Goal: Check status

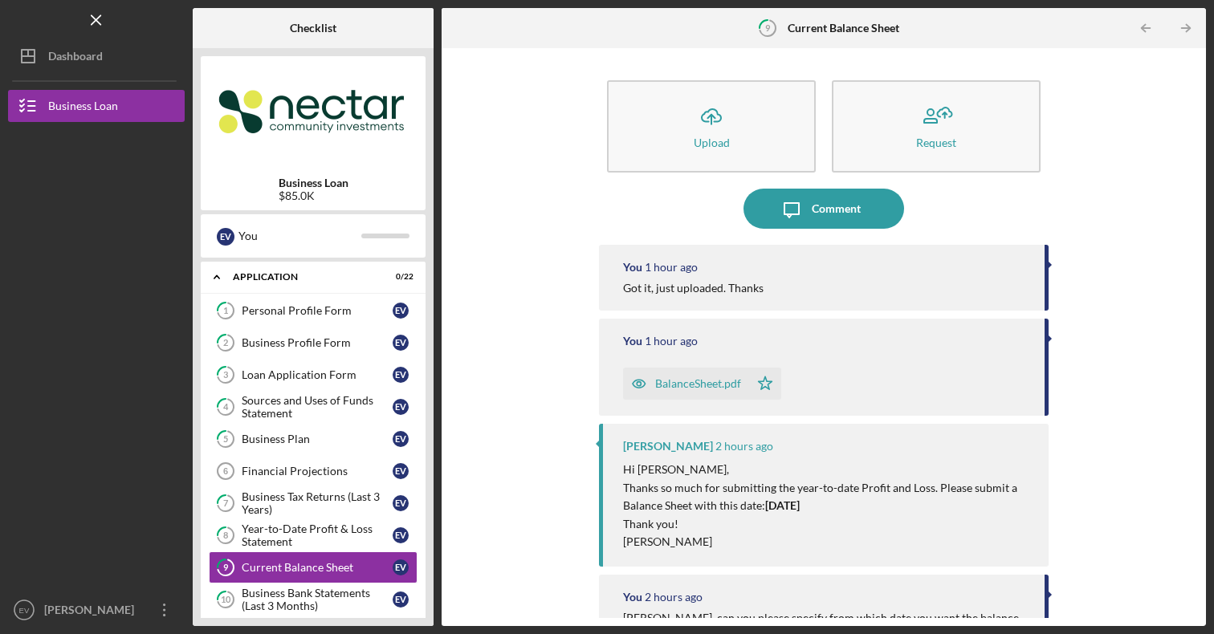
scroll to position [171, 0]
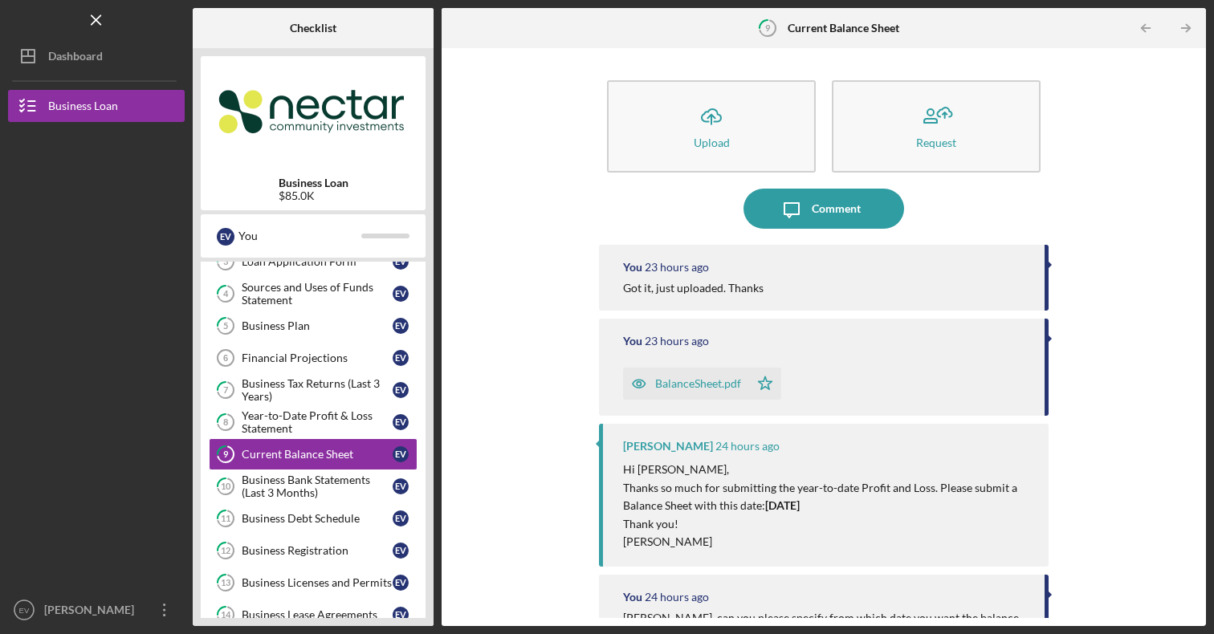
scroll to position [114, 0]
click at [98, 17] on line "button" at bounding box center [96, 19] width 9 height 9
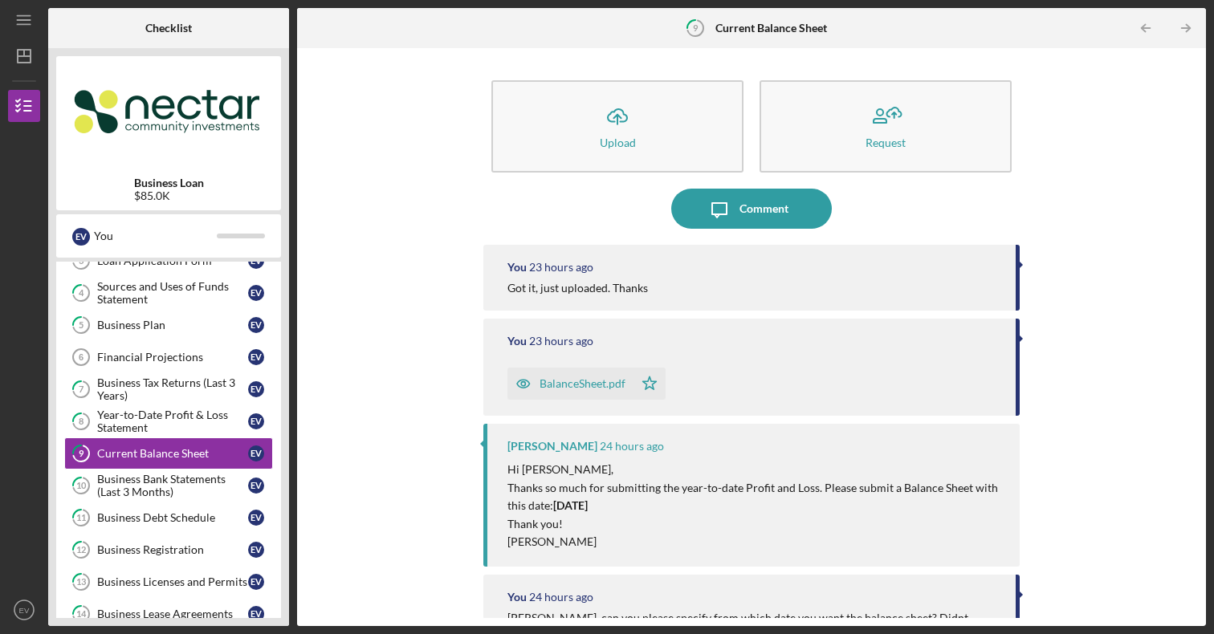
click at [157, 31] on b "Checklist" at bounding box center [168, 28] width 47 height 13
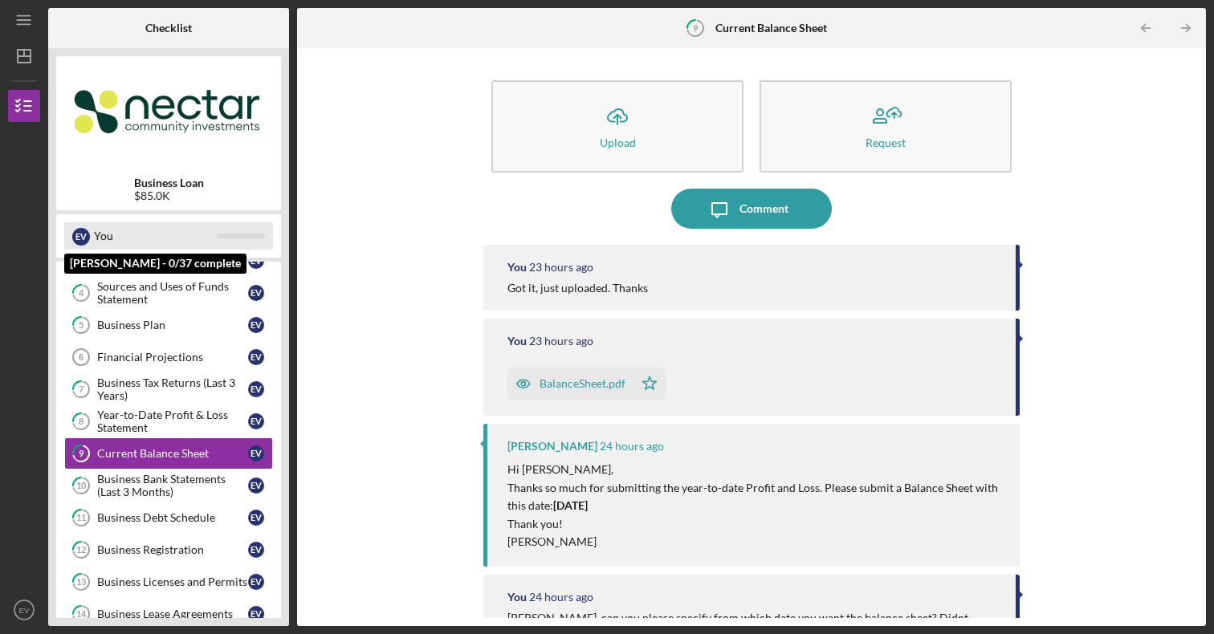
click at [233, 237] on div at bounding box center [241, 236] width 48 height 5
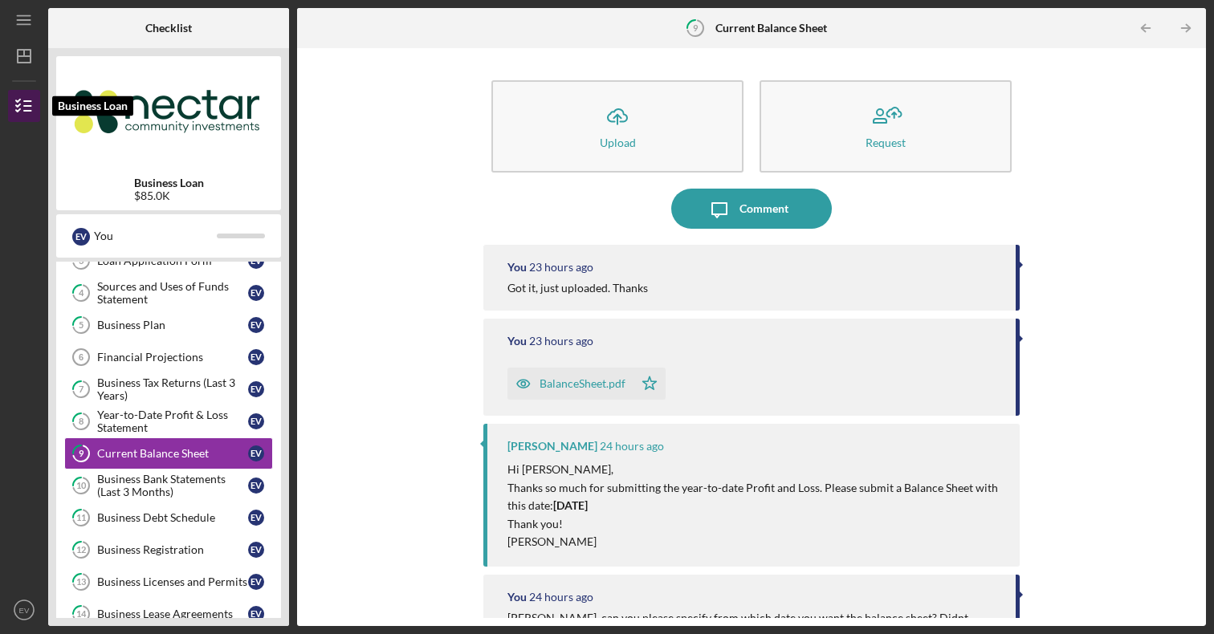
click at [29, 98] on icon "button" at bounding box center [24, 106] width 40 height 40
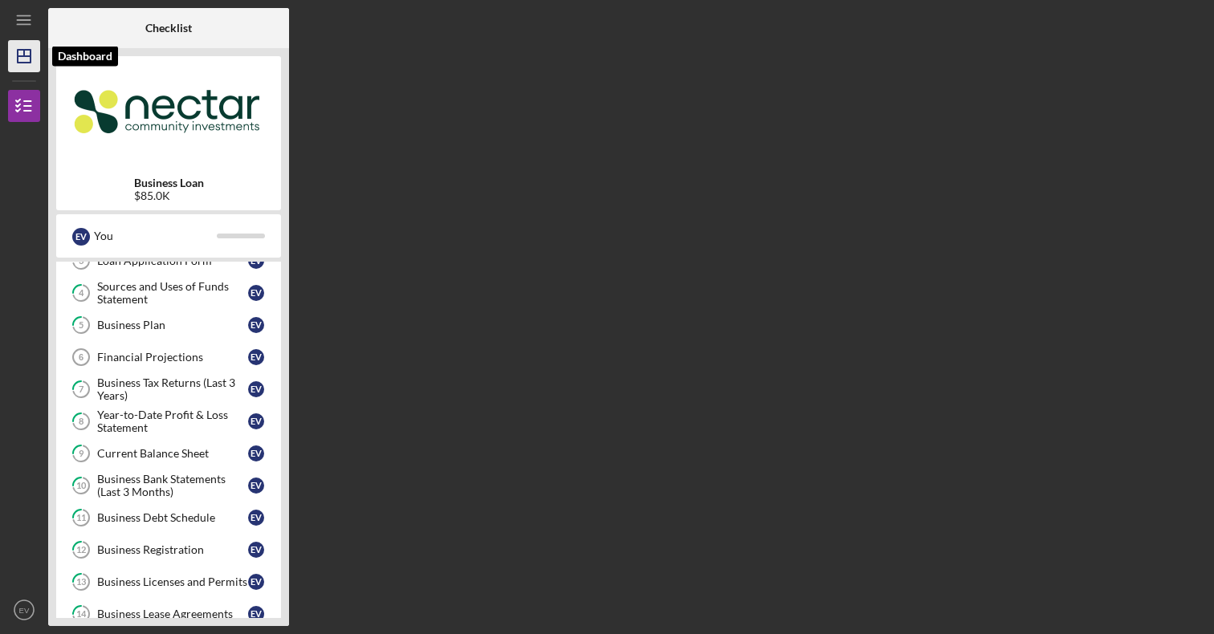
click at [32, 60] on icon "Icon/Dashboard" at bounding box center [24, 56] width 40 height 40
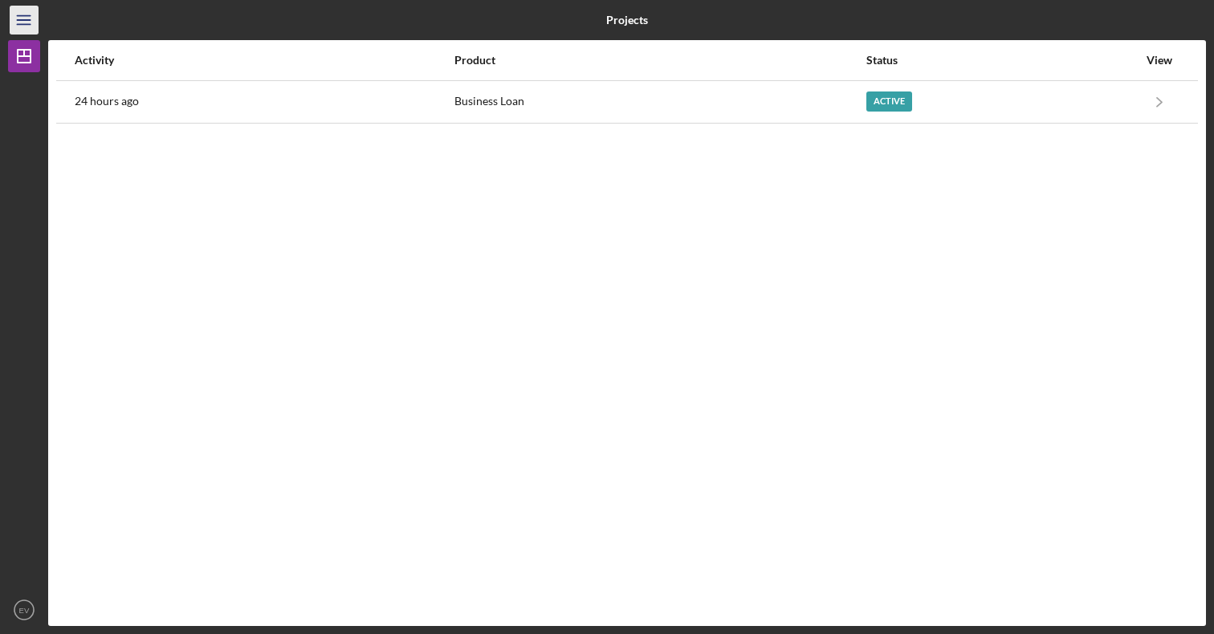
click at [26, 21] on icon "Icon/Menu" at bounding box center [24, 20] width 36 height 36
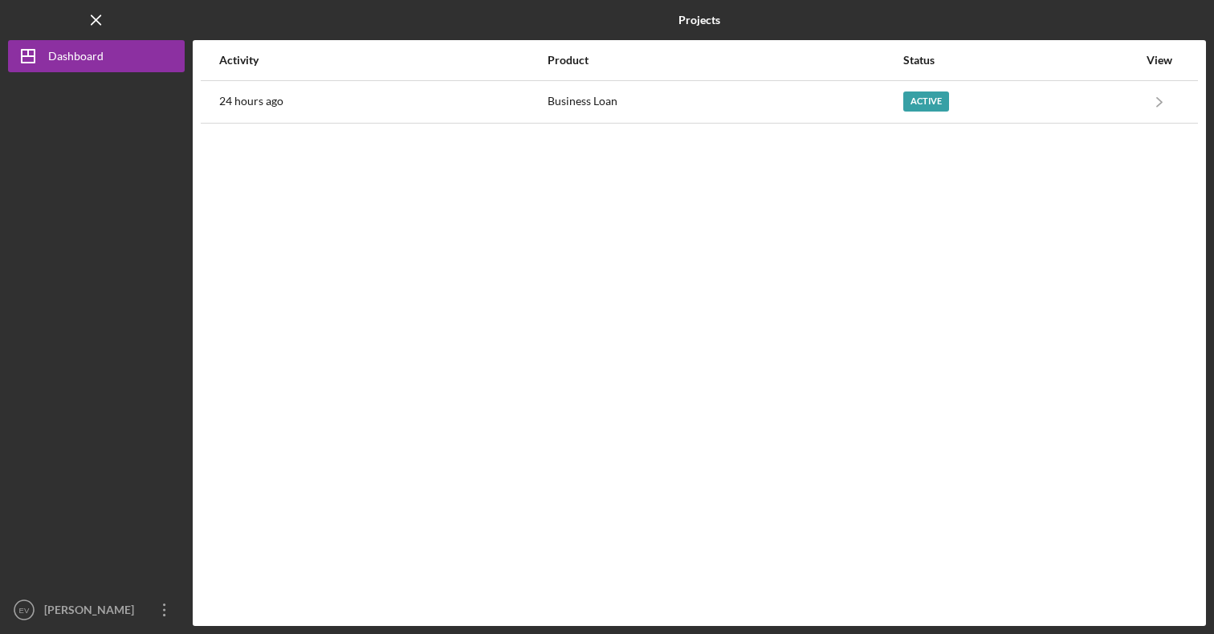
click at [1171, 61] on div "View" at bounding box center [1159, 60] width 40 height 13
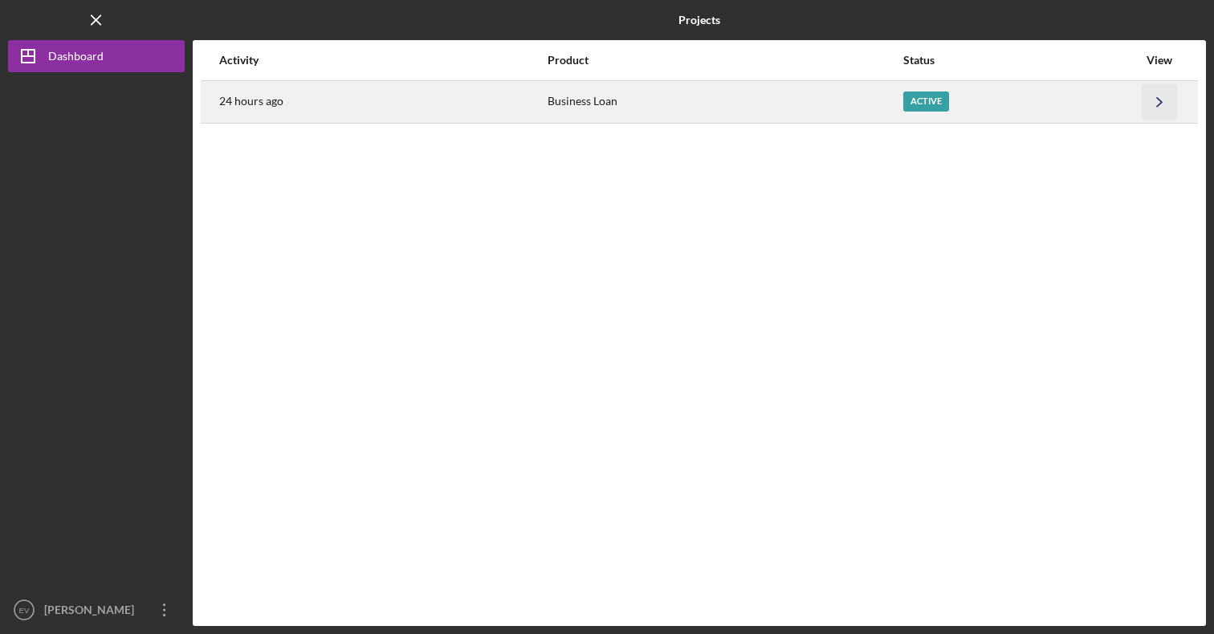
click at [1146, 103] on icon "Icon/Navigate" at bounding box center [1160, 101] width 36 height 36
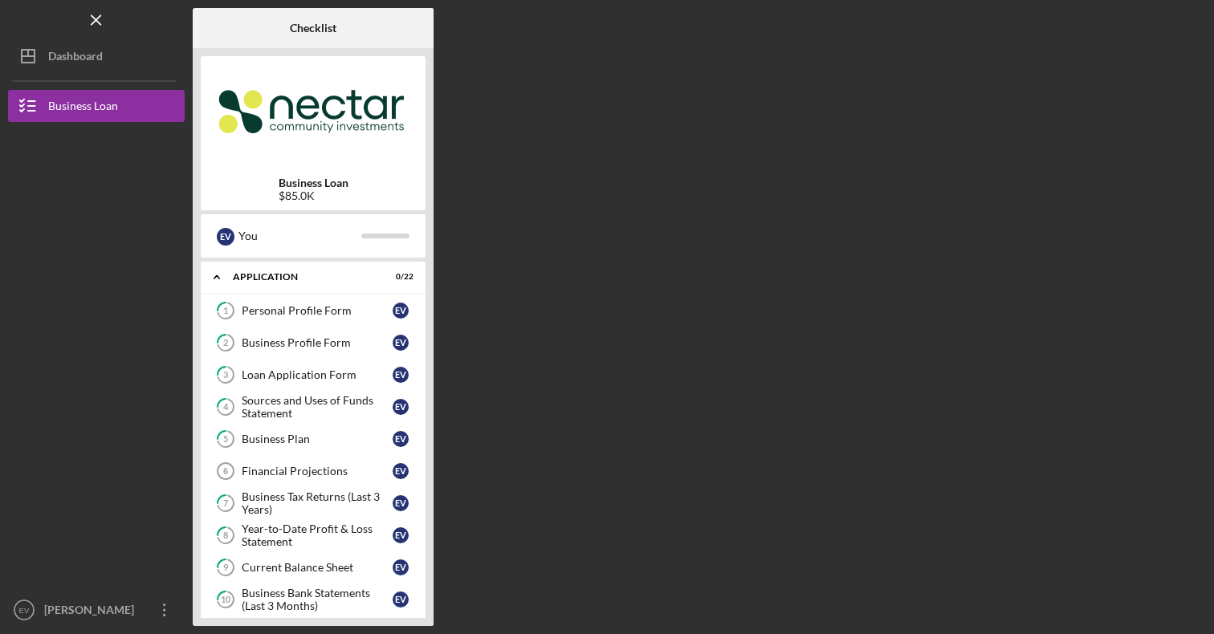
scroll to position [507, 0]
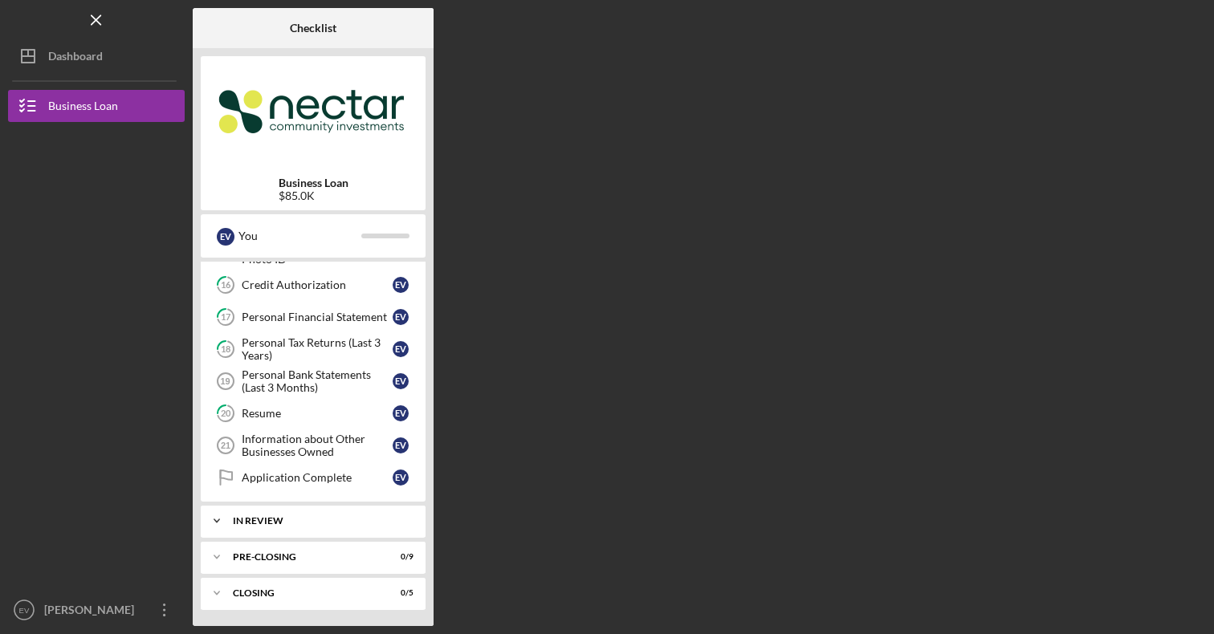
click at [356, 522] on div "In Review" at bounding box center [319, 521] width 173 height 10
click at [313, 596] on div "Pre-Closing" at bounding box center [319, 598] width 173 height 10
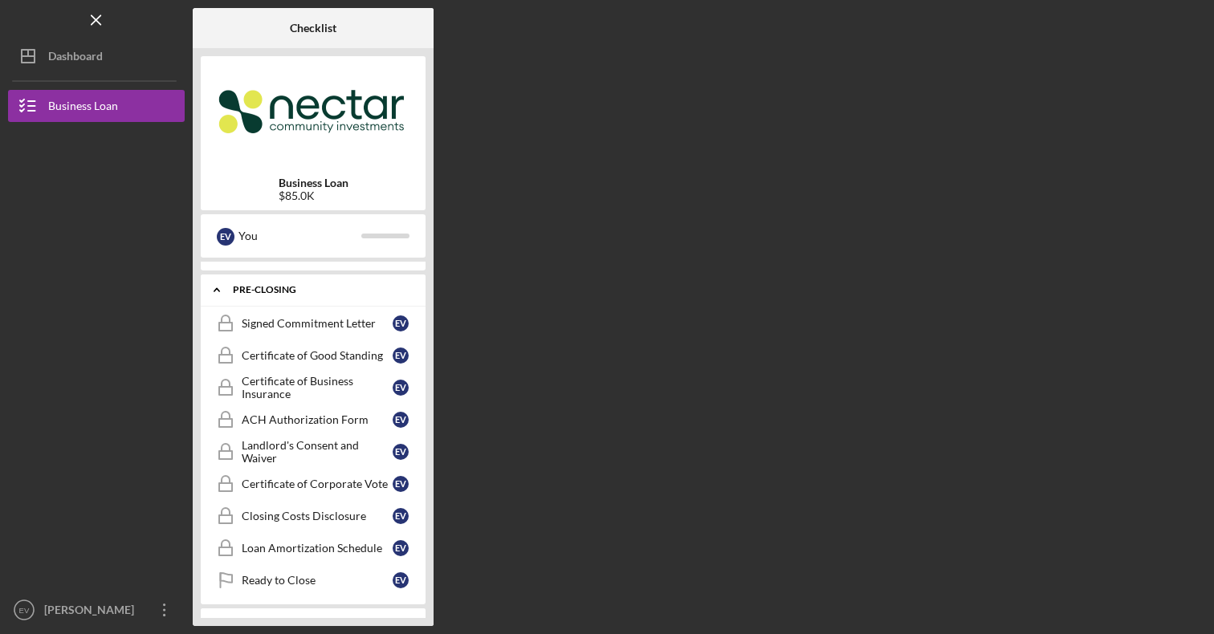
scroll to position [824, 0]
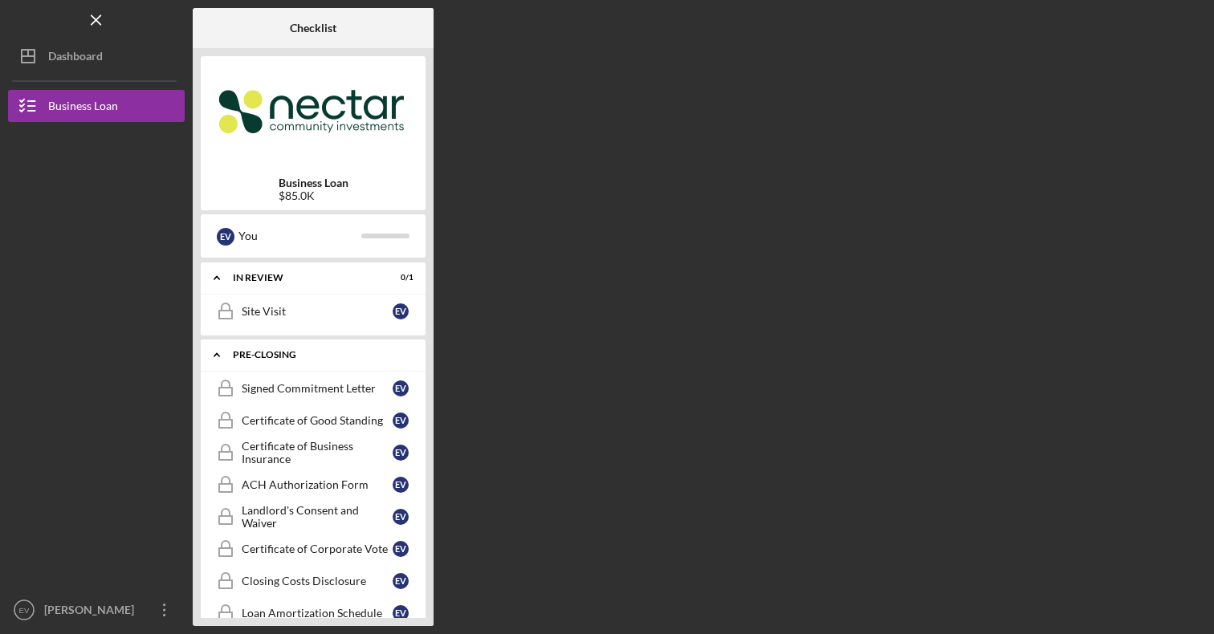
click at [280, 354] on div "Pre-Closing" at bounding box center [319, 355] width 173 height 10
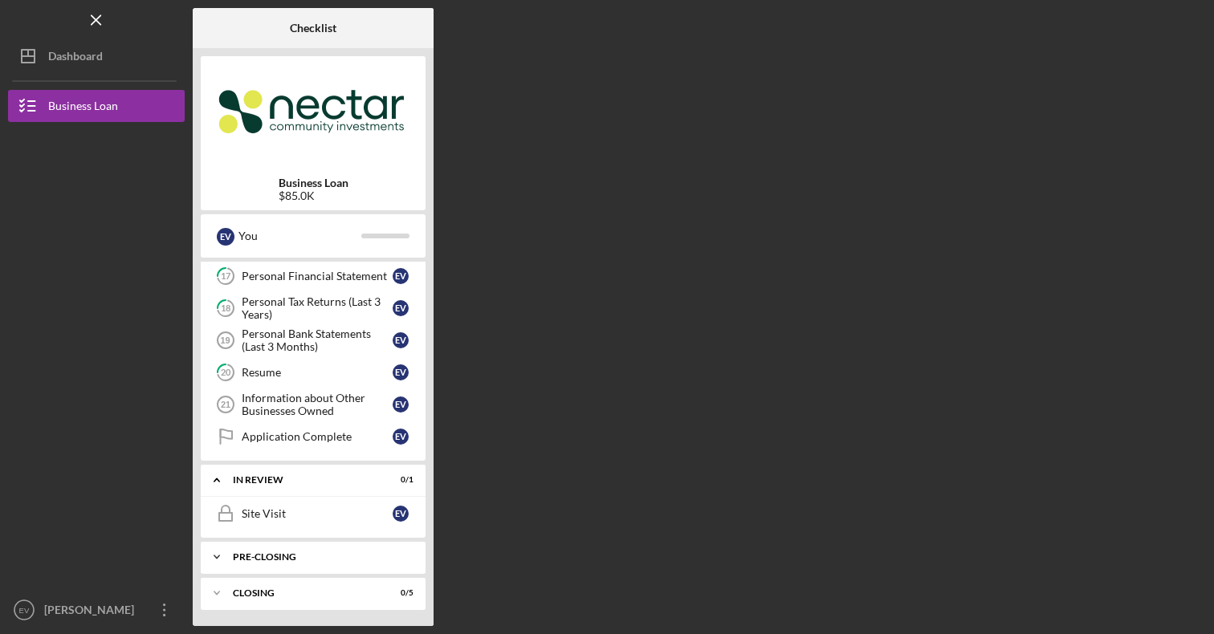
scroll to position [548, 0]
click at [287, 516] on div "Site Visit" at bounding box center [317, 513] width 151 height 13
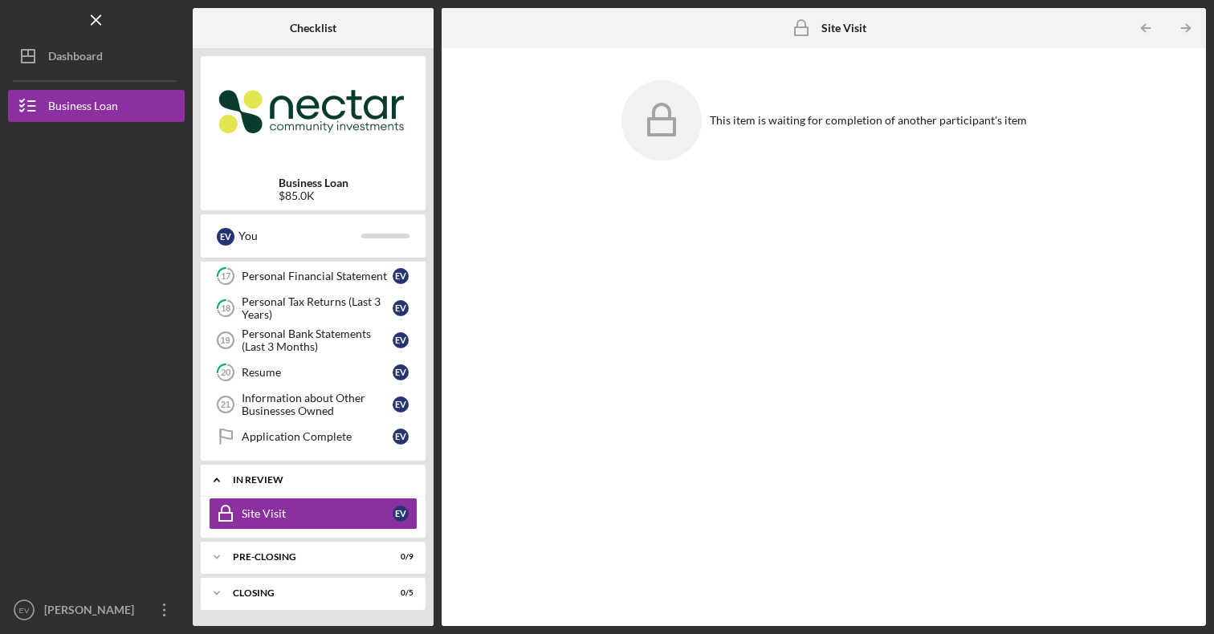
click at [281, 486] on div "Icon/Expander In Review 0 / 1" at bounding box center [313, 480] width 225 height 33
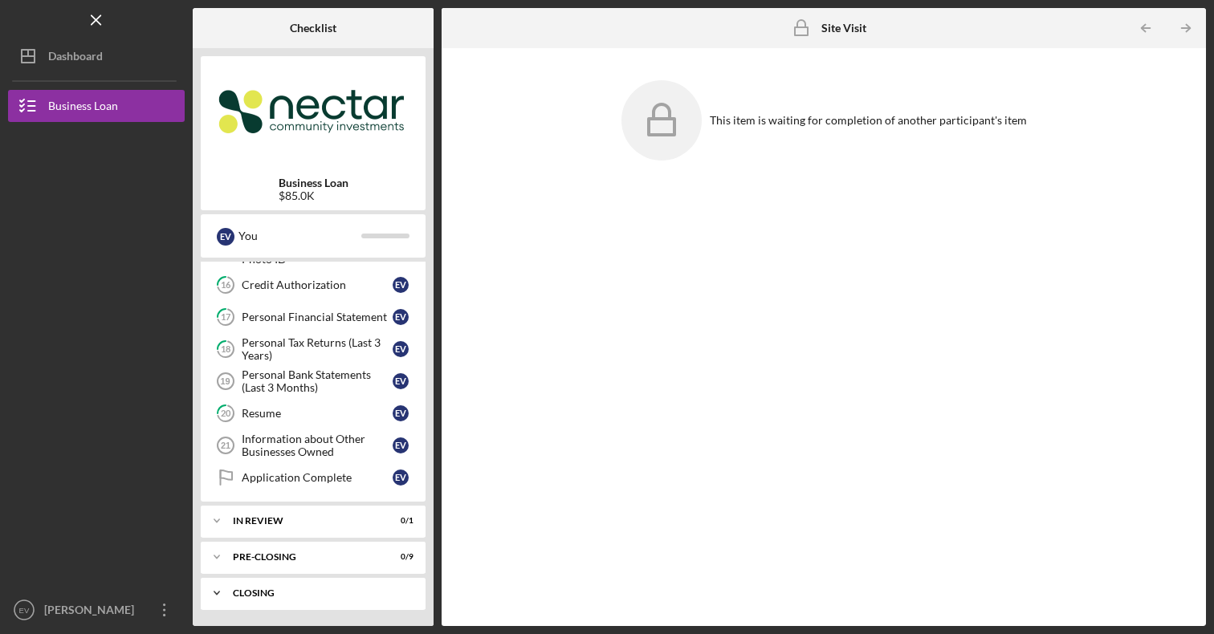
click at [280, 597] on div "Closing" at bounding box center [319, 593] width 173 height 10
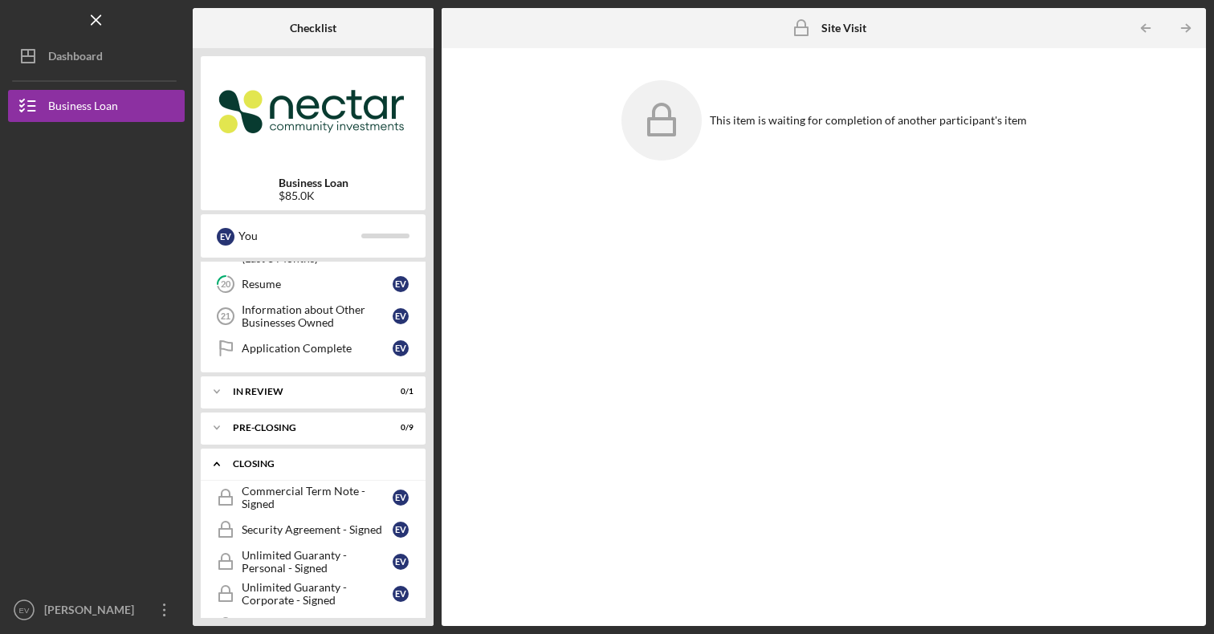
scroll to position [677, 0]
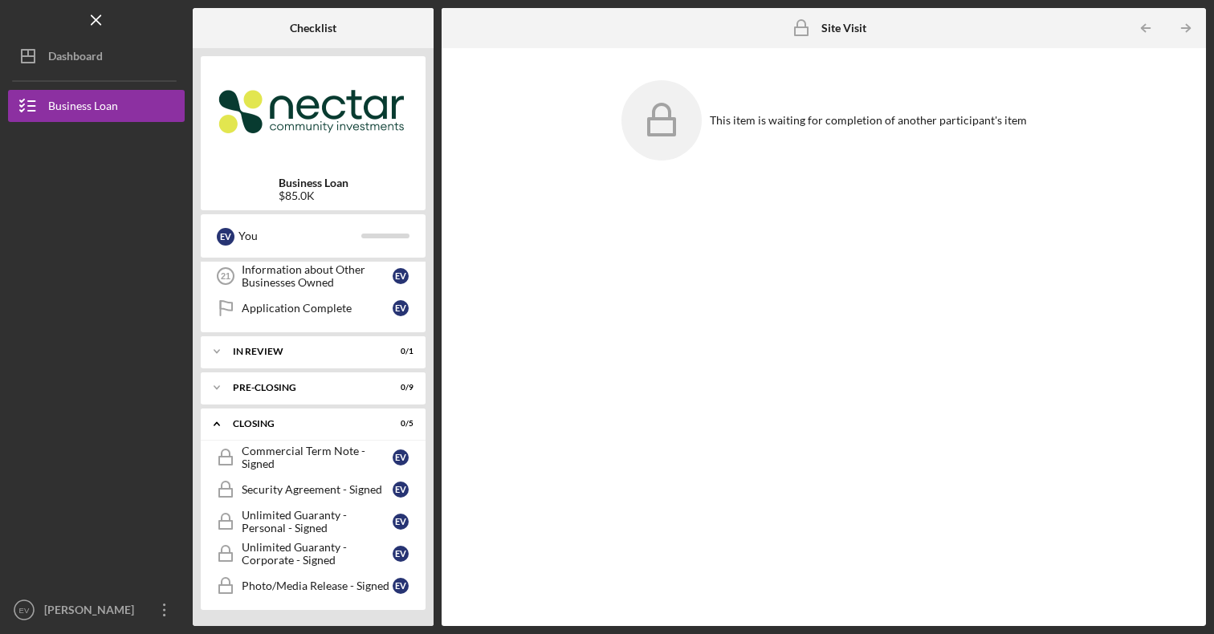
click at [482, 560] on div "This item is waiting for completion of another participant's item" at bounding box center [824, 337] width 748 height 562
